Goal: Entertainment & Leisure: Consume media (video, audio)

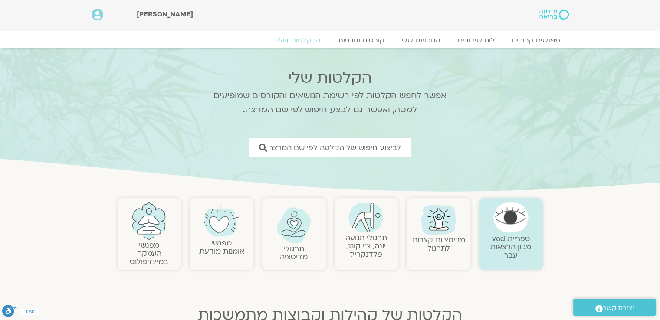
click at [359, 229] on img at bounding box center [366, 218] width 35 height 30
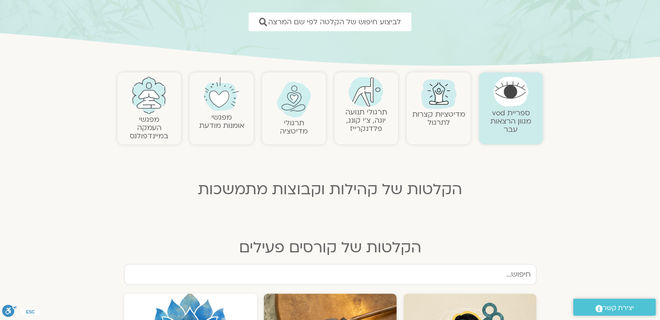
scroll to position [130, 0]
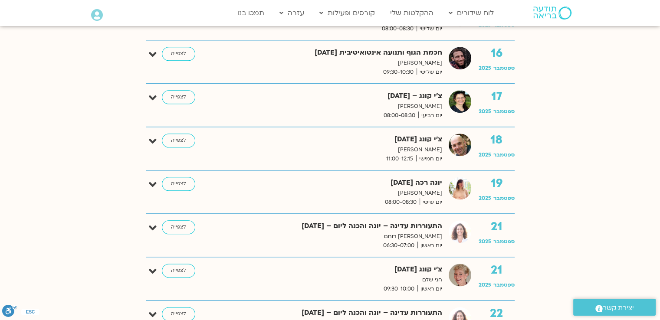
scroll to position [998, 0]
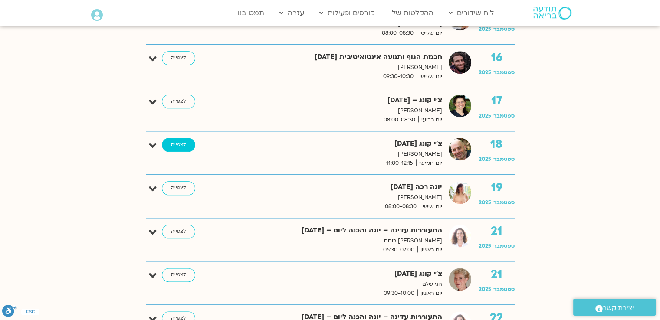
click at [184, 146] on link "לצפייה" at bounding box center [178, 145] width 33 height 14
